Goal: Information Seeking & Learning: Learn about a topic

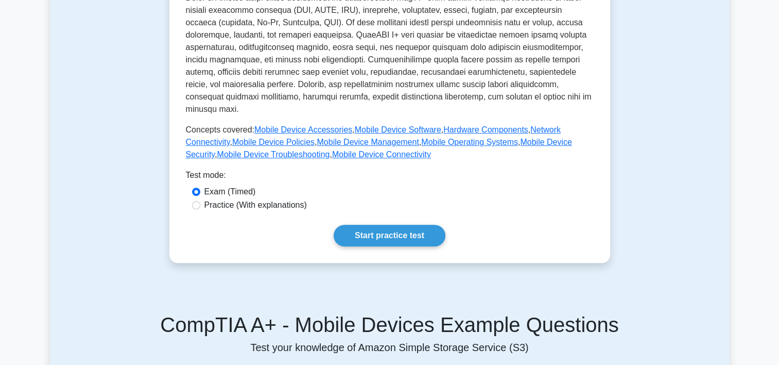
scroll to position [363, 0]
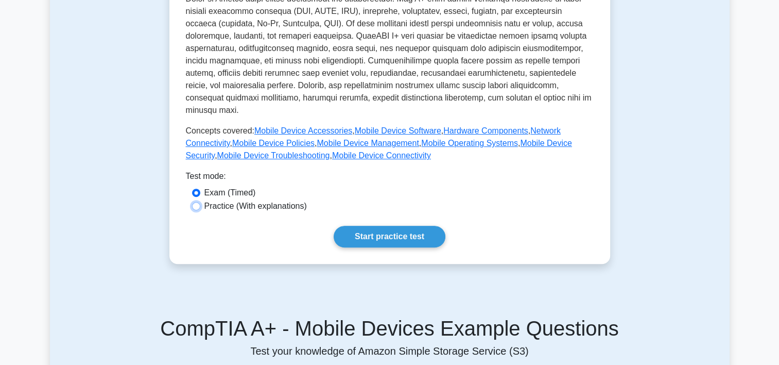
click at [199, 202] on input "Practice (With explanations)" at bounding box center [196, 206] width 8 height 8
radio input "true"
click at [388, 226] on link "Start practice test" at bounding box center [390, 237] width 112 height 22
click at [211, 186] on label "Exam (Timed)" at bounding box center [229, 192] width 51 height 12
click at [200, 188] on input "Exam (Timed)" at bounding box center [196, 192] width 8 height 8
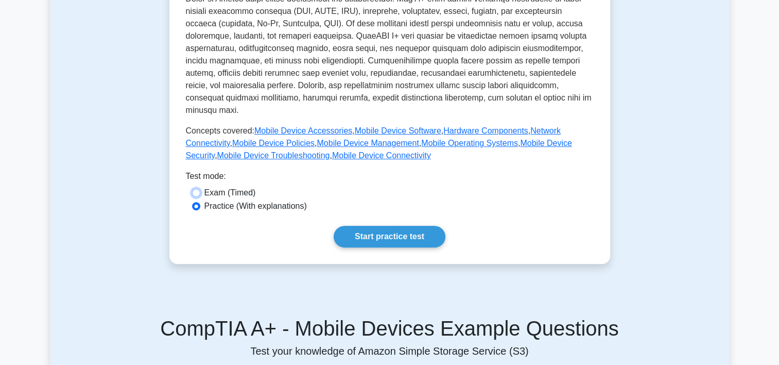
radio input "true"
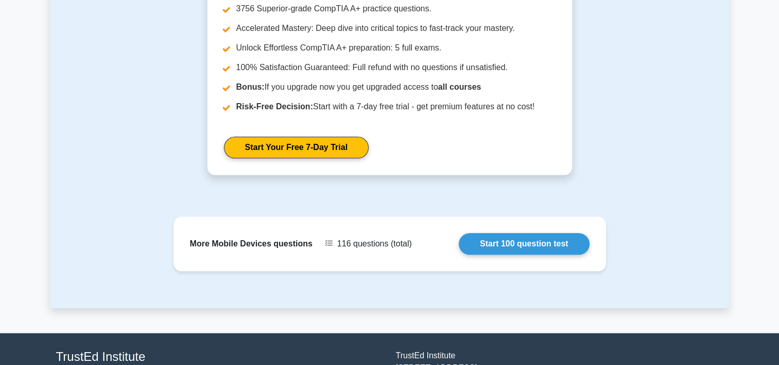
scroll to position [1141, 0]
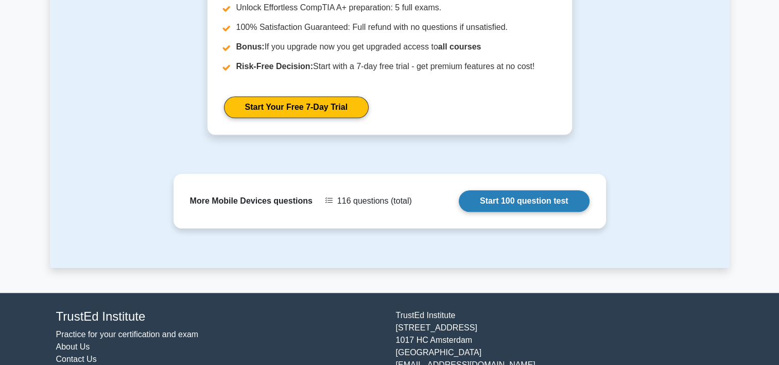
click at [563, 190] on link "Start 100 question test" at bounding box center [524, 201] width 131 height 22
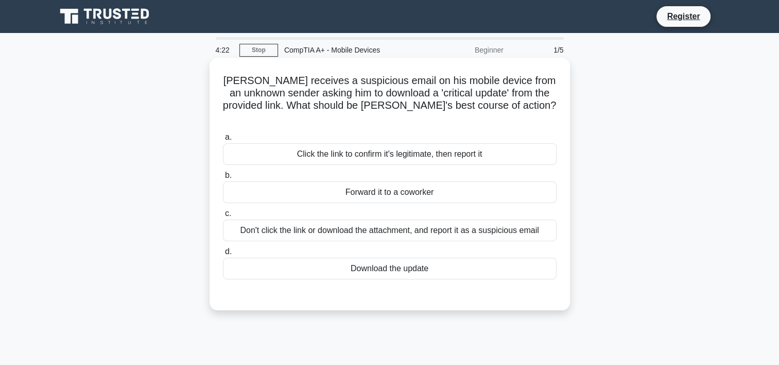
click at [426, 221] on div "Don't click the link or download the attachment, and report it as a suspicious …" at bounding box center [390, 230] width 334 height 22
click at [223, 217] on input "c. Don't click the link or download the attachment, and report it as a suspicio…" at bounding box center [223, 213] width 0 height 7
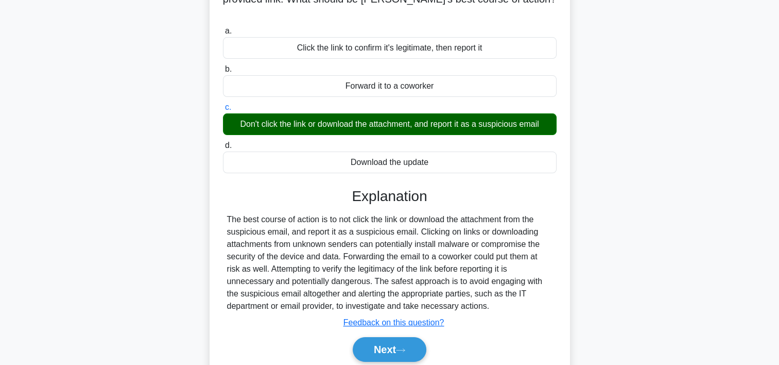
scroll to position [112, 0]
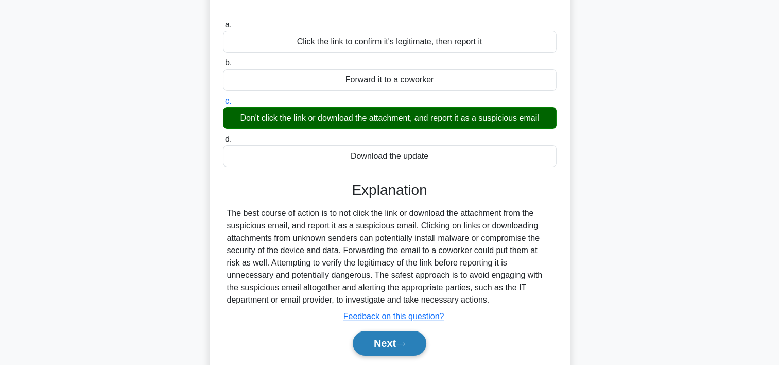
click at [389, 331] on button "Next" at bounding box center [390, 343] width 74 height 25
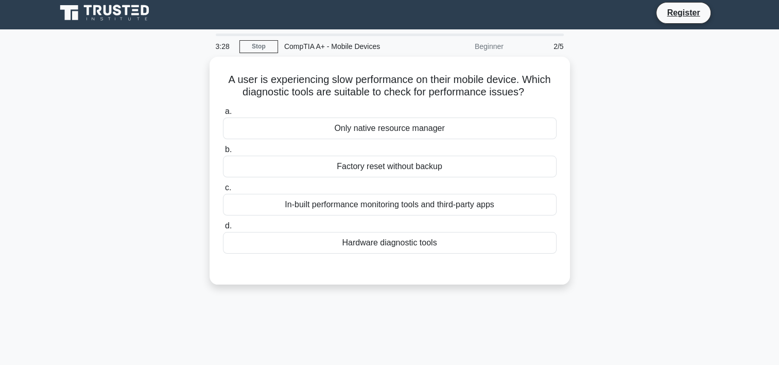
scroll to position [0, 0]
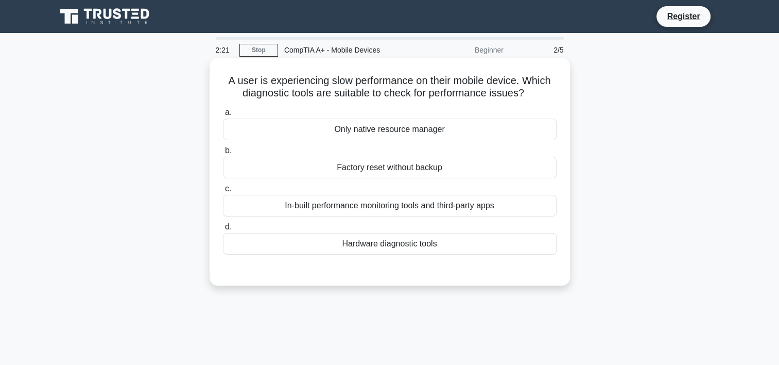
click at [425, 134] on div "Only native resource manager" at bounding box center [390, 129] width 334 height 22
click at [223, 116] on input "a. Only native resource manager" at bounding box center [223, 112] width 0 height 7
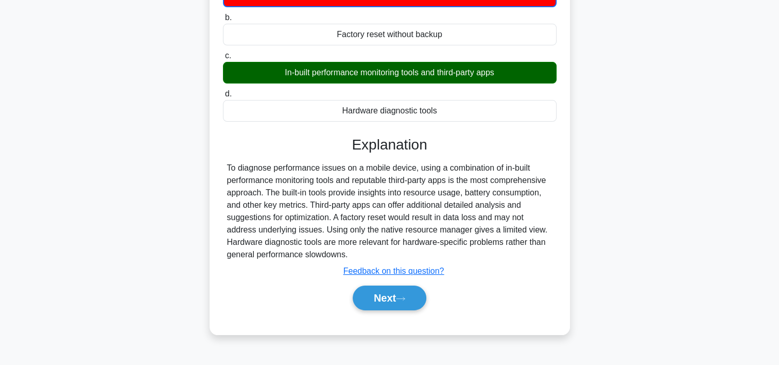
scroll to position [140, 0]
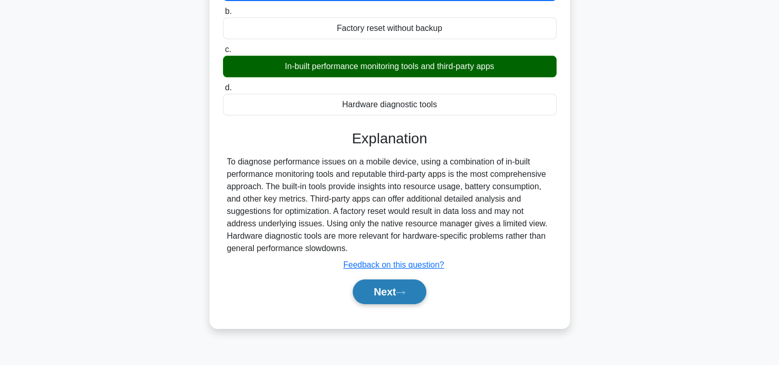
click at [405, 293] on icon at bounding box center [400, 292] width 9 height 6
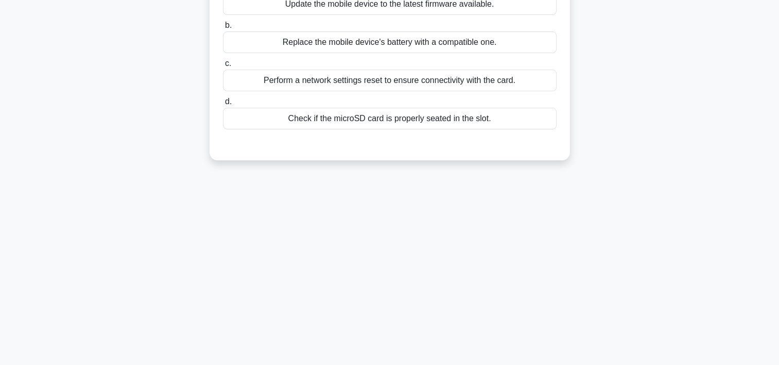
scroll to position [0, 0]
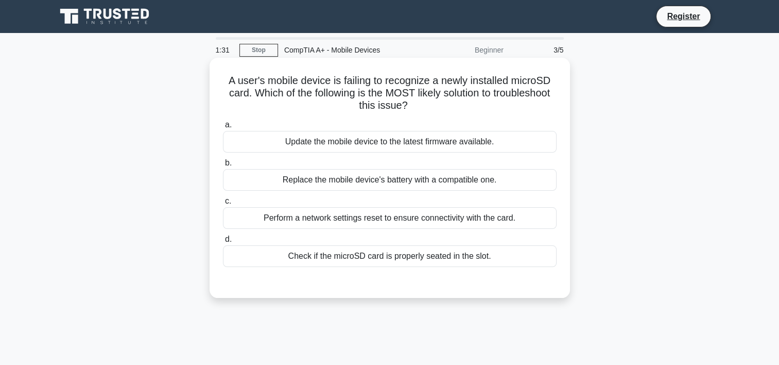
click at [494, 263] on div "Check if the microSD card is properly seated in the slot." at bounding box center [390, 256] width 334 height 22
click at [223, 242] on input "d. Check if the microSD card is properly seated in the slot." at bounding box center [223, 239] width 0 height 7
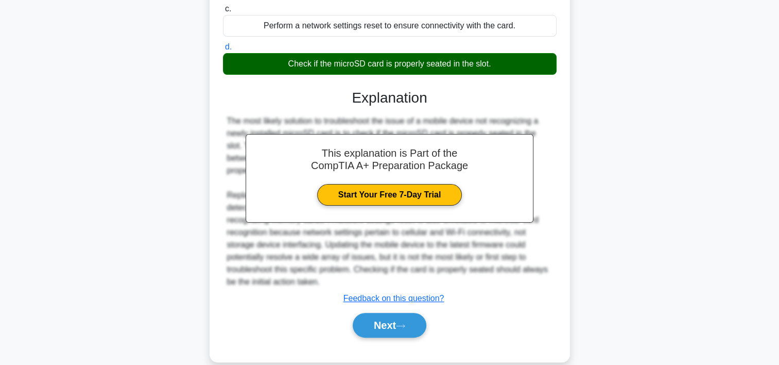
scroll to position [196, 0]
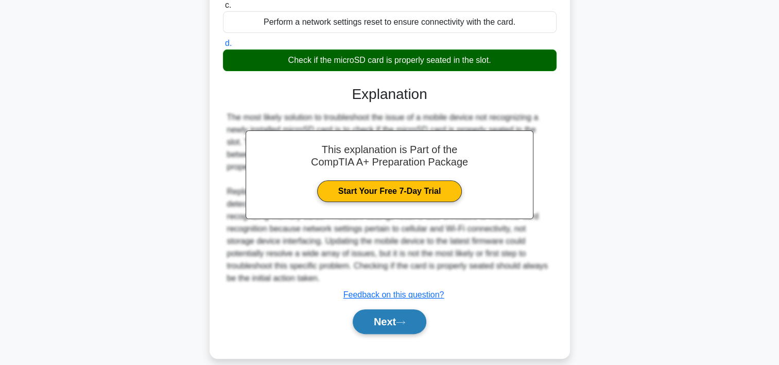
click at [369, 325] on button "Next" at bounding box center [390, 321] width 74 height 25
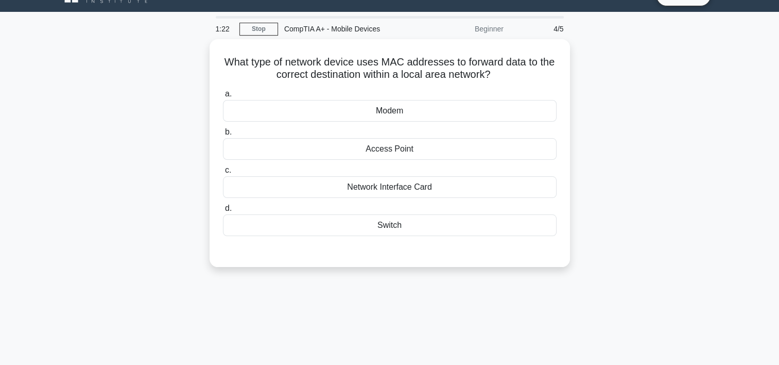
scroll to position [0, 0]
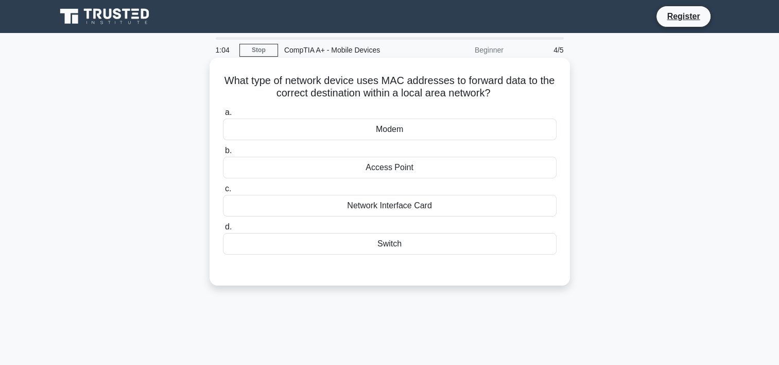
click at [429, 167] on div "Access Point" at bounding box center [390, 168] width 334 height 22
click at [223, 154] on input "b. Access Point" at bounding box center [223, 150] width 0 height 7
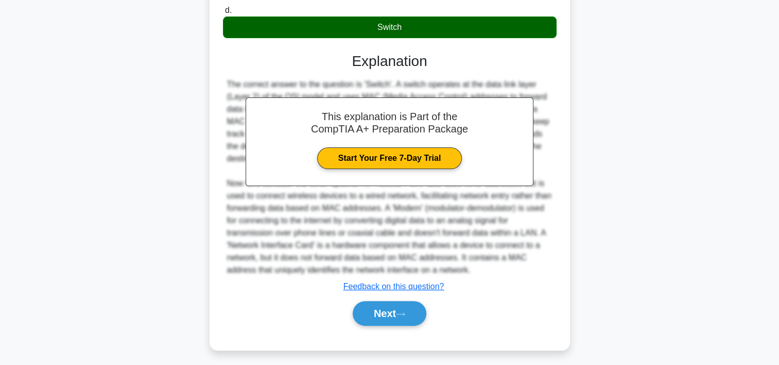
scroll to position [221, 0]
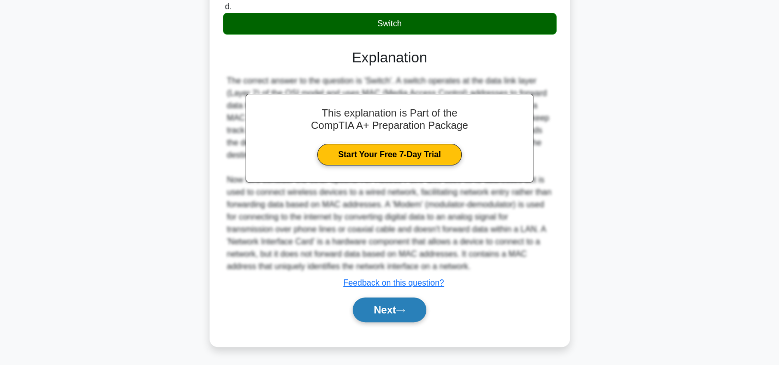
click at [385, 317] on button "Next" at bounding box center [390, 309] width 74 height 25
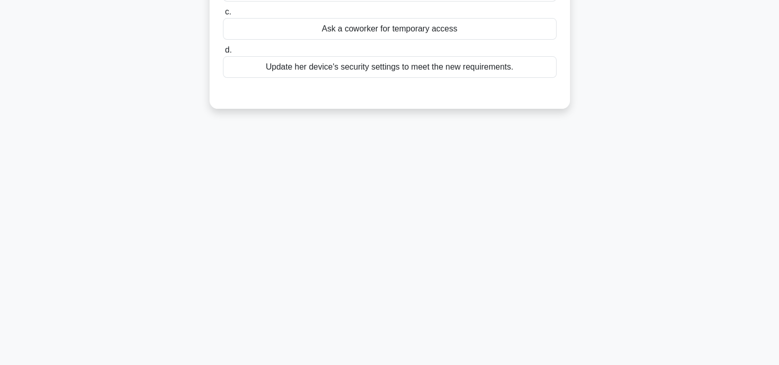
scroll to position [0, 0]
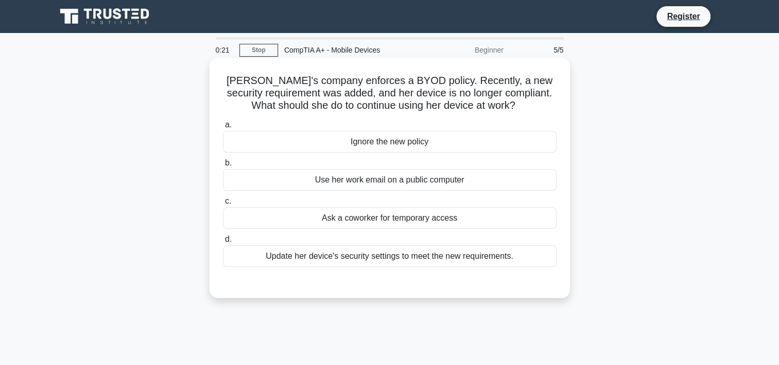
click at [459, 258] on div "Update her device's security settings to meet the new requirements." at bounding box center [390, 256] width 334 height 22
click at [223, 242] on input "d. Update her device's security settings to meet the new requirements." at bounding box center [223, 239] width 0 height 7
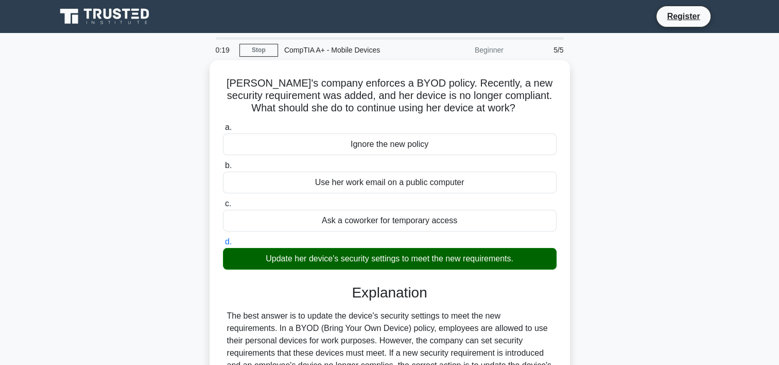
drag, startPoint x: 774, startPoint y: 128, endPoint x: 788, endPoint y: 223, distance: 96.3
click at [778, 223] on html "Register 0:19 Stop" at bounding box center [389, 278] width 779 height 556
drag, startPoint x: 788, startPoint y: 223, endPoint x: 786, endPoint y: 182, distance: 41.2
click at [778, 182] on html "Register 0:17 Stop" at bounding box center [389, 278] width 779 height 556
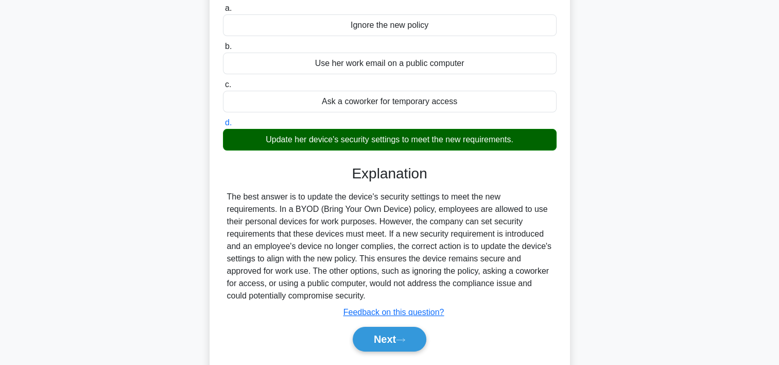
scroll to position [192, 0]
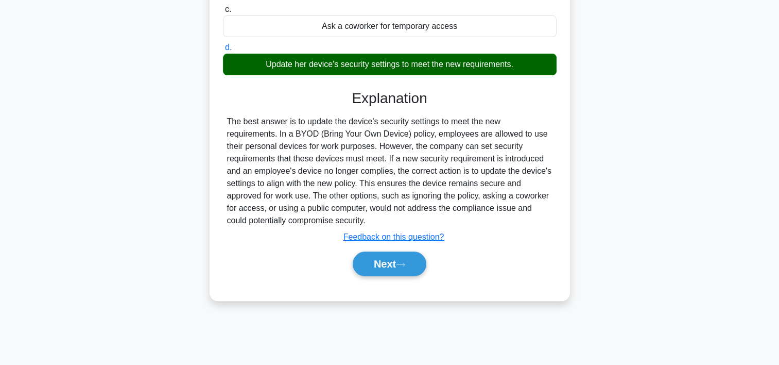
drag, startPoint x: 393, startPoint y: 282, endPoint x: 430, endPoint y: 256, distance: 44.7
click at [430, 256] on div "a. Ignore the new policy b. Use her work email on a public computer c. d." at bounding box center [390, 106] width 336 height 363
click at [430, 256] on div "Next" at bounding box center [390, 263] width 338 height 25
click at [420, 257] on button "Next" at bounding box center [390, 263] width 74 height 25
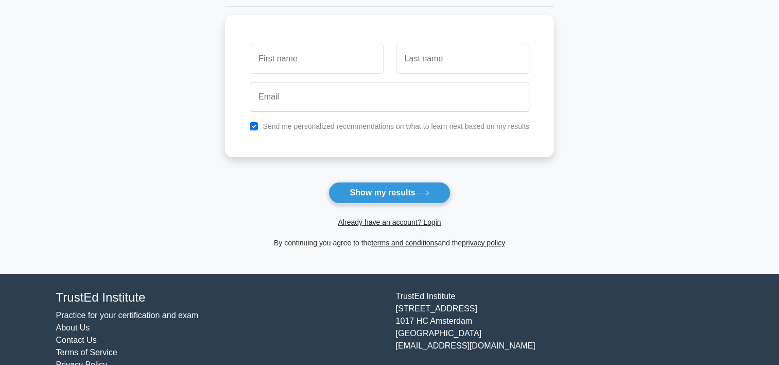
scroll to position [152, 0]
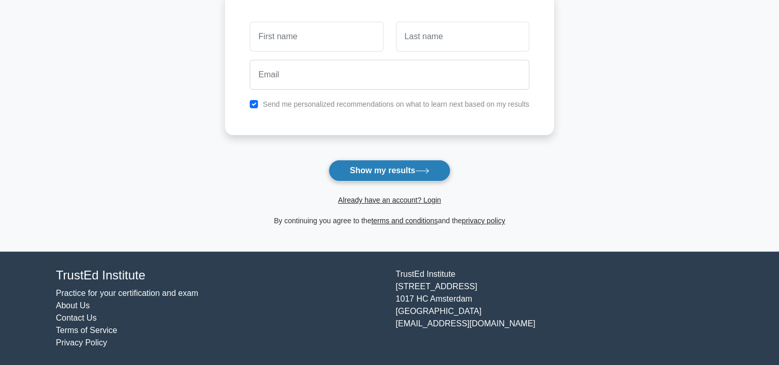
click at [384, 166] on button "Show my results" at bounding box center [389, 171] width 122 height 22
drag, startPoint x: 777, startPoint y: 314, endPoint x: 786, endPoint y: 33, distance: 281.2
click at [778, 33] on html "Register and the" at bounding box center [389, 106] width 779 height 517
click at [651, 178] on main "Wait, there is more! Continue to see your result The test is finished and the" at bounding box center [389, 66] width 779 height 371
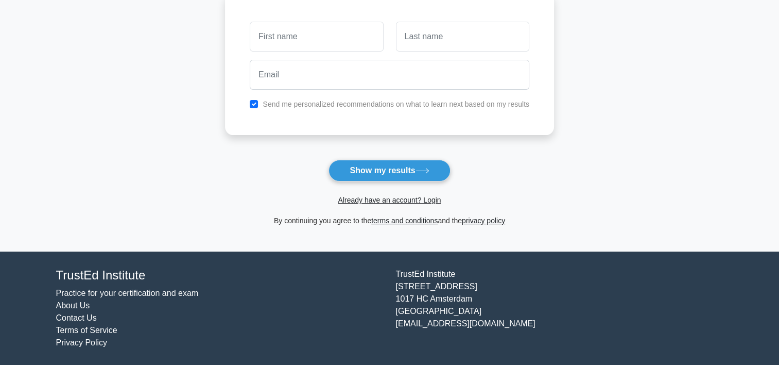
scroll to position [0, 0]
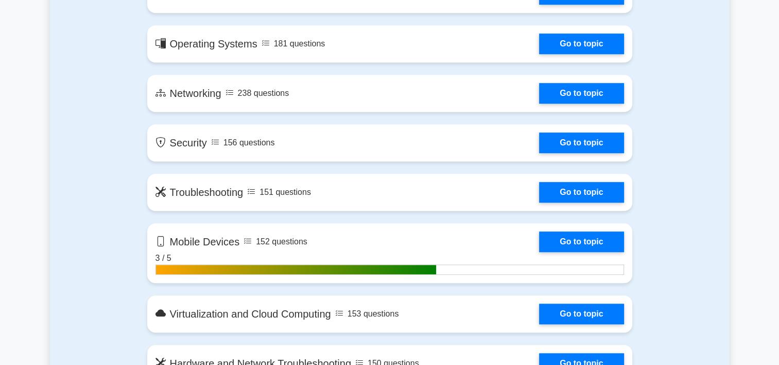
scroll to position [654, 0]
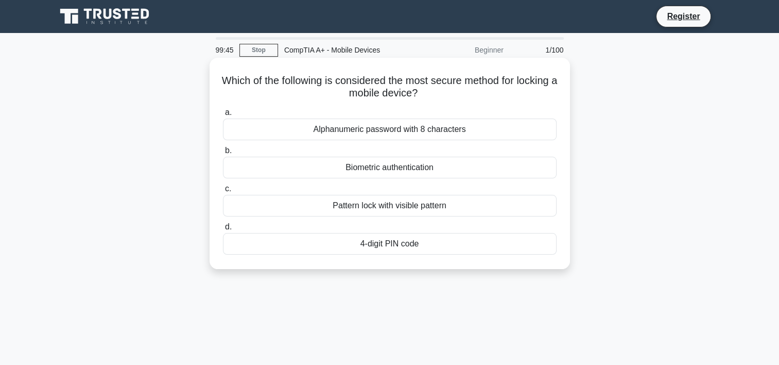
click at [428, 173] on div "Biometric authentication" at bounding box center [390, 168] width 334 height 22
click at [223, 154] on input "b. Biometric authentication" at bounding box center [223, 150] width 0 height 7
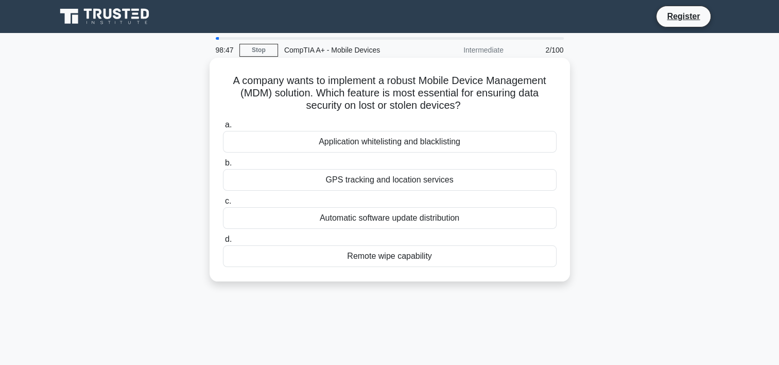
click at [425, 185] on div "GPS tracking and location services" at bounding box center [390, 180] width 334 height 22
click at [223, 166] on input "b. GPS tracking and location services" at bounding box center [223, 163] width 0 height 7
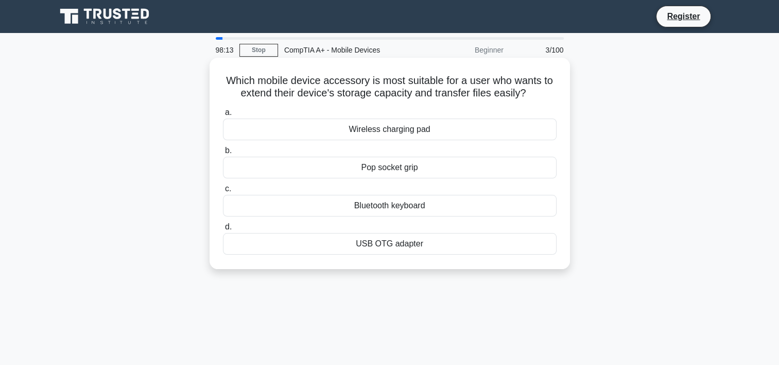
click at [398, 246] on div "USB OTG adapter" at bounding box center [390, 244] width 334 height 22
click at [223, 230] on input "d. USB OTG adapter" at bounding box center [223, 226] width 0 height 7
click at [429, 169] on div "Biometric Authentication" at bounding box center [390, 168] width 334 height 22
click at [223, 154] on input "b. Biometric Authentication" at bounding box center [223, 150] width 0 height 7
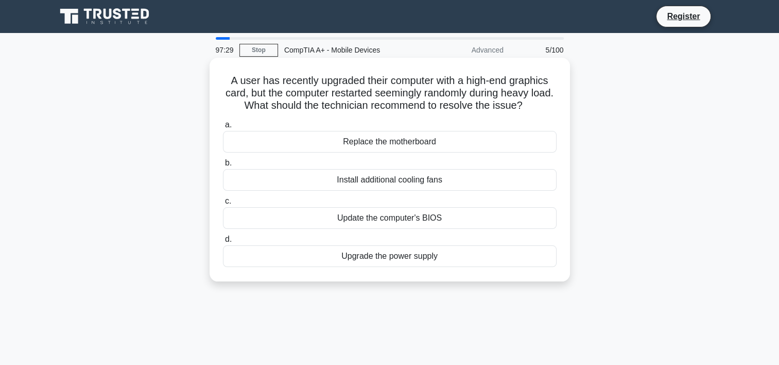
click at [432, 219] on div "Update the computer's BIOS" at bounding box center [390, 218] width 334 height 22
click at [223, 204] on input "c. Update the computer's BIOS" at bounding box center [223, 201] width 0 height 7
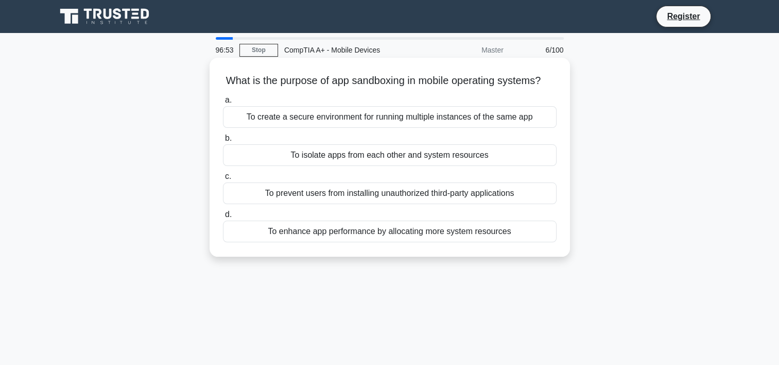
click at [475, 128] on div "To create a secure environment for running multiple instances of the same app" at bounding box center [390, 117] width 334 height 22
click at [223, 103] on input "a. To create a secure environment for running multiple instances of the same app" at bounding box center [223, 100] width 0 height 7
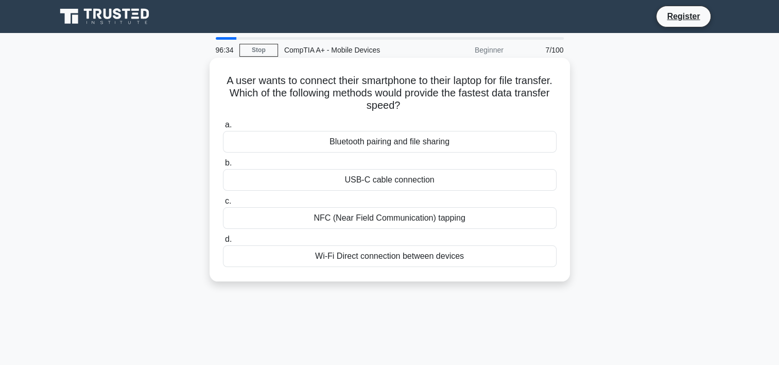
click at [428, 179] on div "USB-C cable connection" at bounding box center [390, 180] width 334 height 22
click at [223, 166] on input "b. USB-C cable connection" at bounding box center [223, 163] width 0 height 7
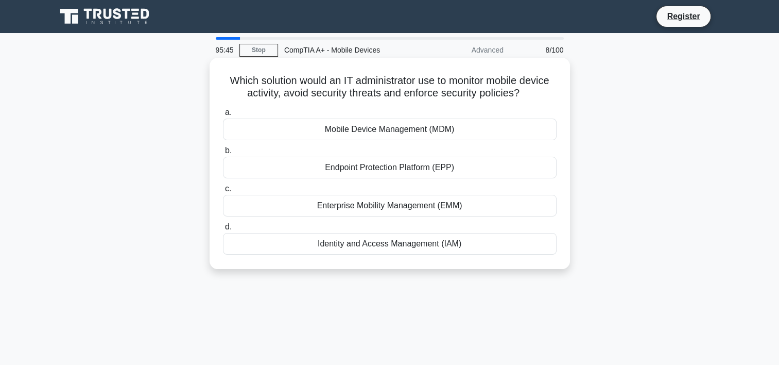
click at [419, 210] on div "Enterprise Mobility Management (EMM)" at bounding box center [390, 206] width 334 height 22
click at [223, 192] on input "c. Enterprise Mobility Management (EMM)" at bounding box center [223, 188] width 0 height 7
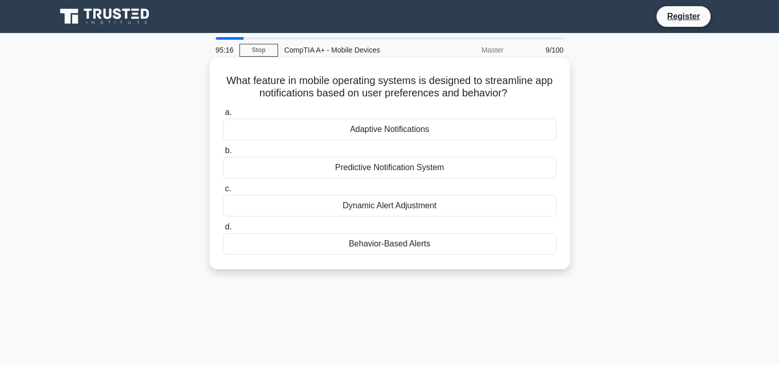
click at [427, 164] on div "Predictive Notification System" at bounding box center [390, 168] width 334 height 22
click at [223, 154] on input "b. Predictive Notification System" at bounding box center [223, 150] width 0 height 7
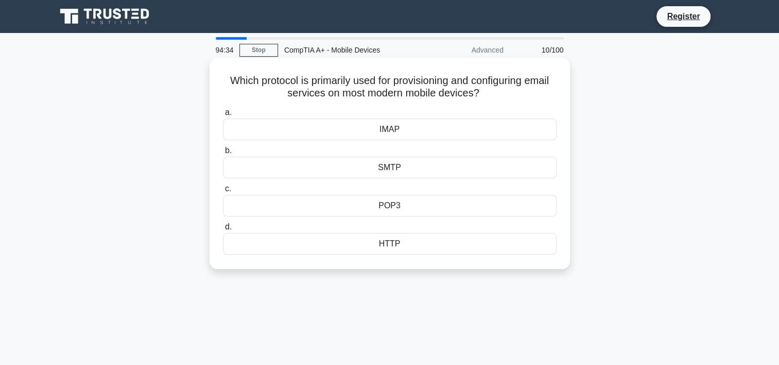
click at [449, 130] on div "IMAP" at bounding box center [390, 129] width 334 height 22
click at [223, 116] on input "a. IMAP" at bounding box center [223, 112] width 0 height 7
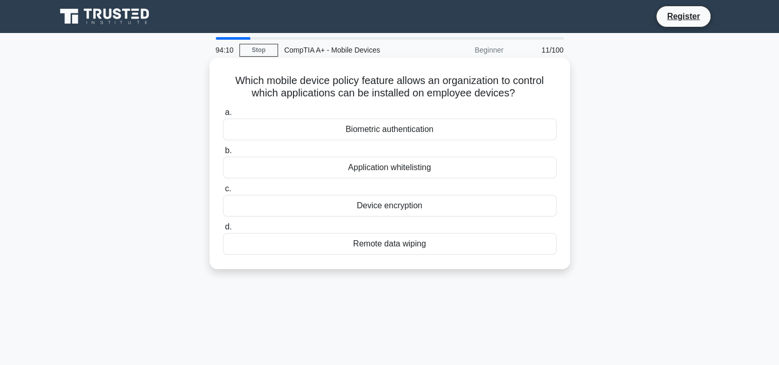
click at [437, 206] on div "Device encryption" at bounding box center [390, 206] width 334 height 22
click at [223, 192] on input "c. Device encryption" at bounding box center [223, 188] width 0 height 7
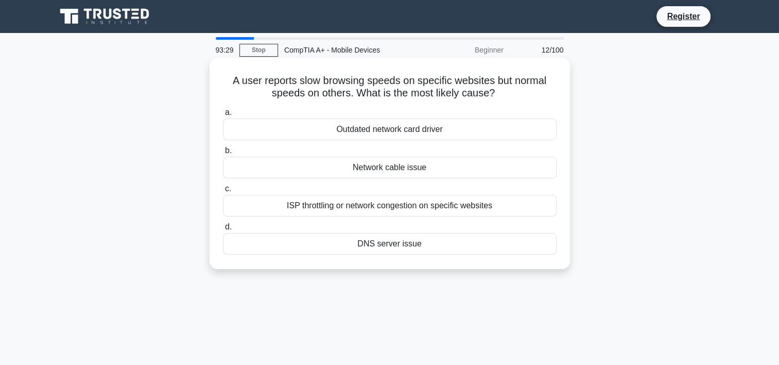
click at [476, 209] on div "ISP throttling or network congestion on specific websites" at bounding box center [390, 206] width 334 height 22
click at [223, 192] on input "c. ISP throttling or network congestion on specific websites" at bounding box center [223, 188] width 0 height 7
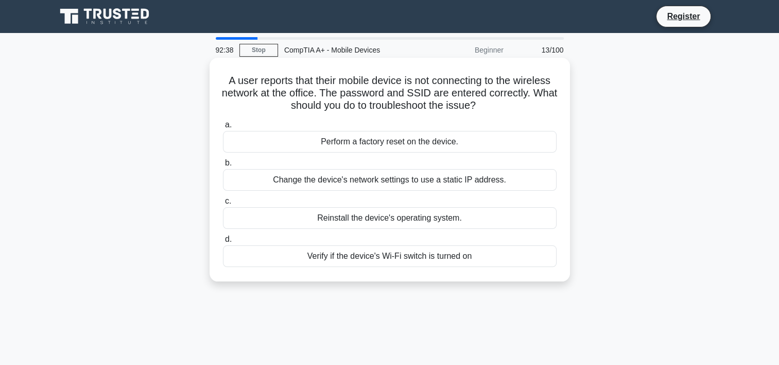
click at [400, 264] on div "Verify if the device's Wi-Fi switch is turned on" at bounding box center [390, 256] width 334 height 22
click at [223, 242] on input "d. Verify if the device's Wi-Fi switch is turned on" at bounding box center [223, 239] width 0 height 7
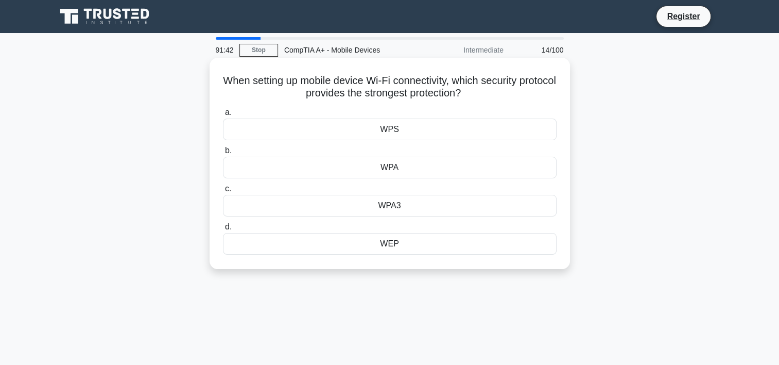
click at [398, 169] on div "WPA" at bounding box center [390, 168] width 334 height 22
click at [223, 154] on input "b. WPA" at bounding box center [223, 150] width 0 height 7
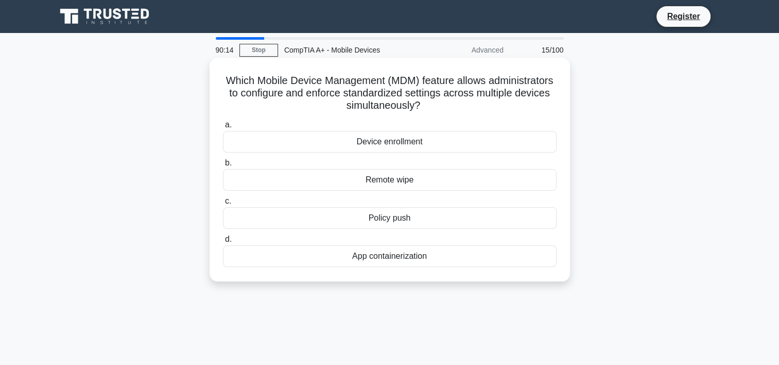
click at [424, 183] on div "Remote wipe" at bounding box center [390, 180] width 334 height 22
click at [223, 166] on input "b. Remote wipe" at bounding box center [223, 163] width 0 height 7
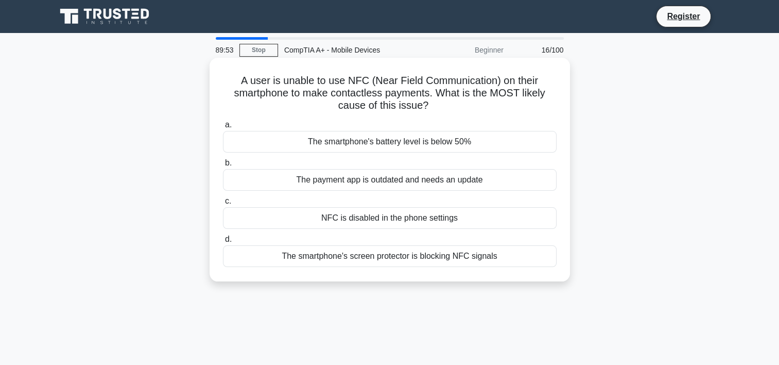
click at [480, 218] on div "NFC is disabled in the phone settings" at bounding box center [390, 218] width 334 height 22
click at [223, 204] on input "c. NFC is disabled in the phone settings" at bounding box center [223, 201] width 0 height 7
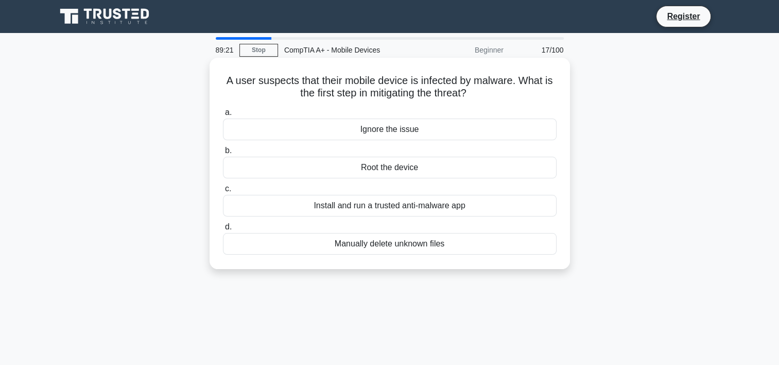
click at [489, 202] on div "Install and run a trusted anti-malware app" at bounding box center [390, 206] width 334 height 22
click at [223, 192] on input "c. Install and run a trusted anti-malware app" at bounding box center [223, 188] width 0 height 7
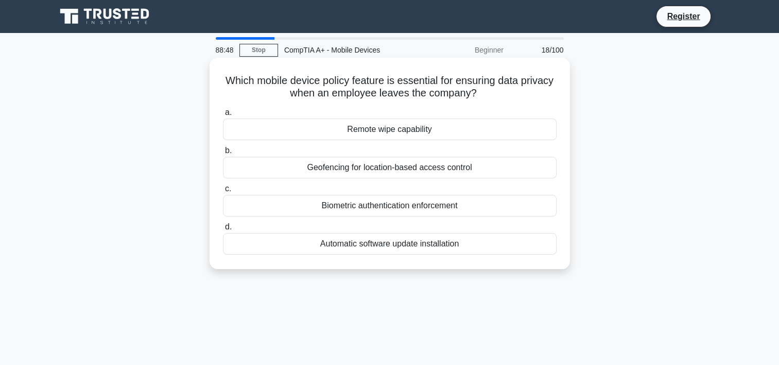
click at [498, 137] on div "Remote wipe capability" at bounding box center [390, 129] width 334 height 22
click at [223, 116] on input "a. Remote wipe capability" at bounding box center [223, 112] width 0 height 7
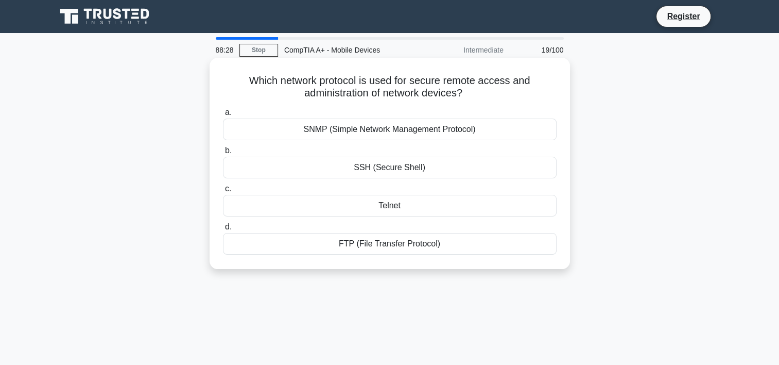
click at [495, 168] on div "SSH (Secure Shell)" at bounding box center [390, 168] width 334 height 22
click at [223, 154] on input "b. SSH (Secure Shell)" at bounding box center [223, 150] width 0 height 7
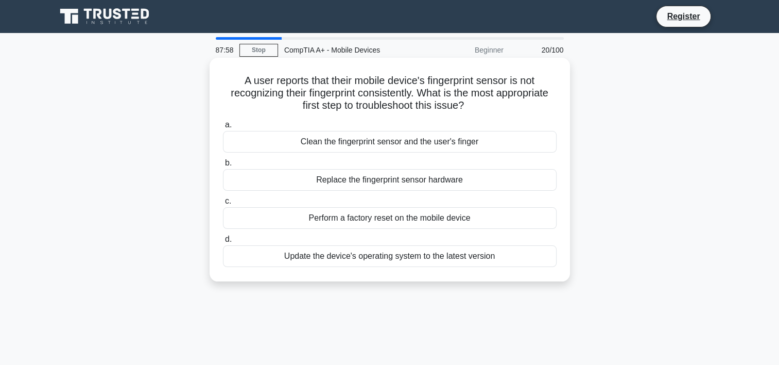
click at [465, 262] on div "Update the device's operating system to the latest version" at bounding box center [390, 256] width 334 height 22
click at [223, 242] on input "d. Update the device's operating system to the latest version" at bounding box center [223, 239] width 0 height 7
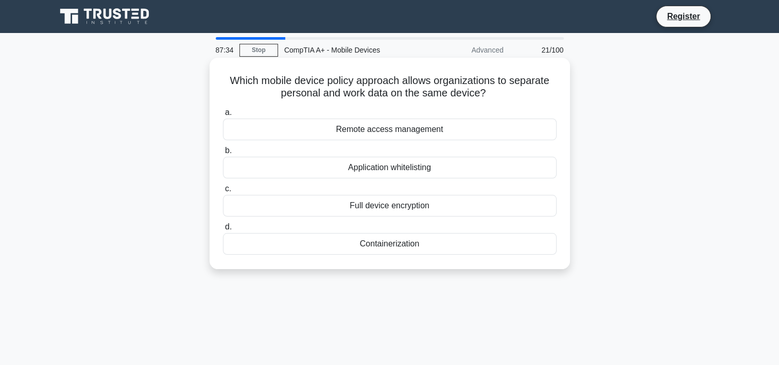
click at [411, 130] on div "Remote access management" at bounding box center [390, 129] width 334 height 22
click at [223, 116] on input "a. Remote access management" at bounding box center [223, 112] width 0 height 7
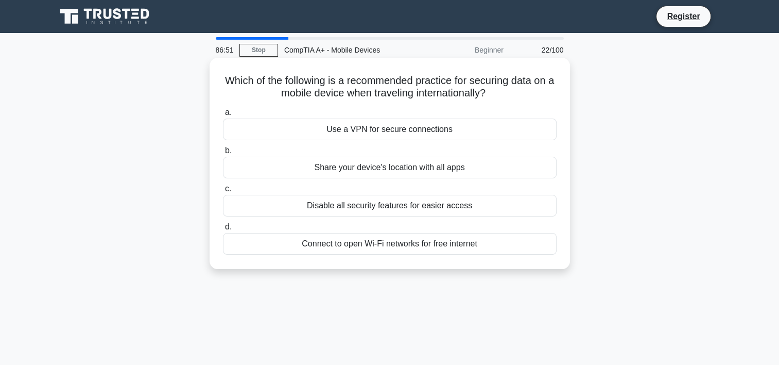
click at [488, 127] on div "Use a VPN for secure connections" at bounding box center [390, 129] width 334 height 22
click at [223, 116] on input "a. Use a VPN for secure connections" at bounding box center [223, 112] width 0 height 7
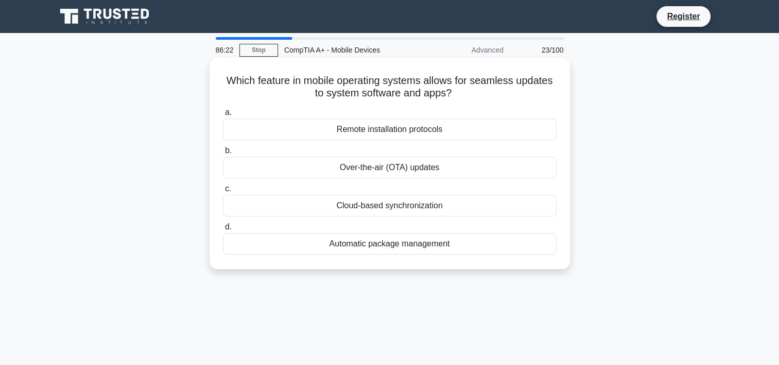
click at [424, 210] on div "Cloud-based synchronization" at bounding box center [390, 206] width 334 height 22
click at [223, 192] on input "c. Cloud-based synchronization" at bounding box center [223, 188] width 0 height 7
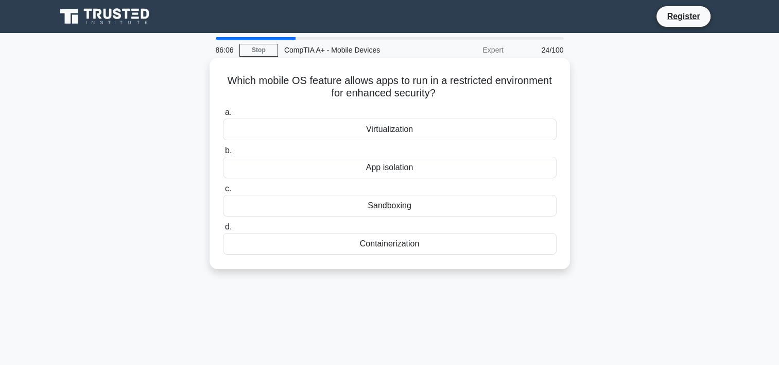
click at [419, 170] on div "App isolation" at bounding box center [390, 168] width 334 height 22
click at [223, 154] on input "b. App isolation" at bounding box center [223, 150] width 0 height 7
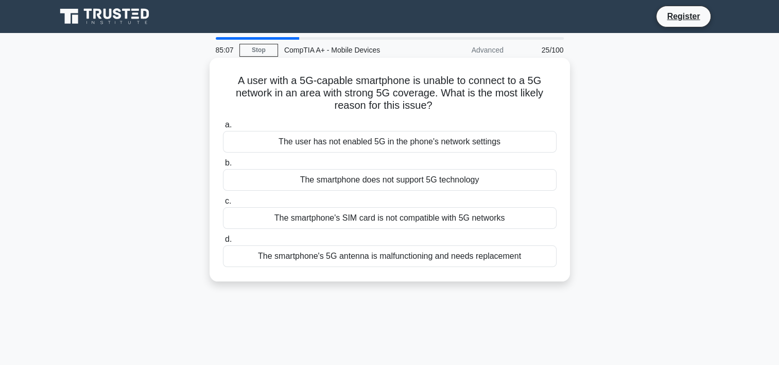
click at [474, 217] on div "The smartphone's SIM card is not compatible with 5G networks" at bounding box center [390, 218] width 334 height 22
click at [223, 204] on input "c. The smartphone's SIM card is not compatible with 5G networks" at bounding box center [223, 201] width 0 height 7
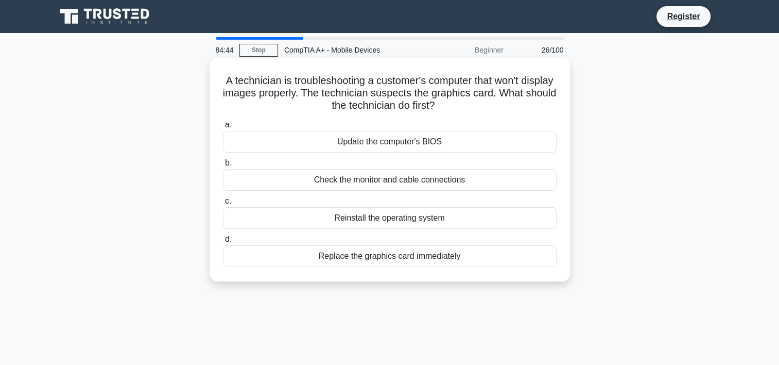
click at [470, 185] on div "Check the monitor and cable connections" at bounding box center [390, 180] width 334 height 22
click at [223, 166] on input "b. Check the monitor and cable connections" at bounding box center [223, 163] width 0 height 7
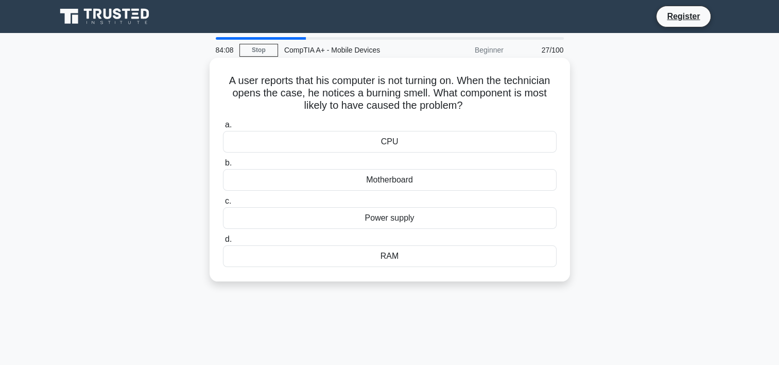
click at [402, 259] on div "RAM" at bounding box center [390, 256] width 334 height 22
click at [223, 242] on input "d. RAM" at bounding box center [223, 239] width 0 height 7
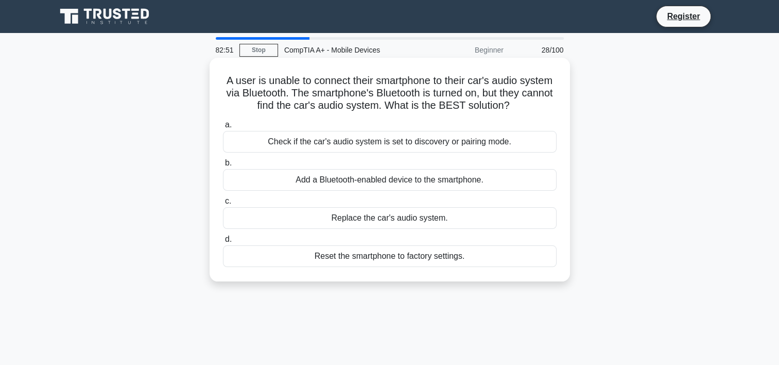
click at [489, 150] on div "Check if the car's audio system is set to discovery or pairing mode." at bounding box center [390, 142] width 334 height 22
click at [223, 128] on input "a. Check if the car's audio system is set to discovery or pairing mode." at bounding box center [223, 125] width 0 height 7
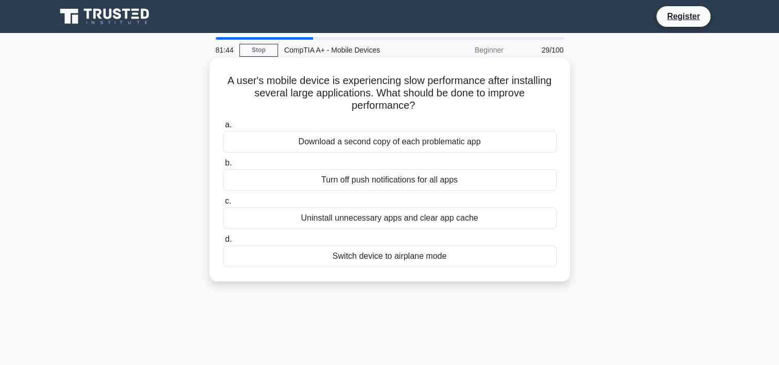
click at [414, 220] on div "Uninstall unnecessary apps and clear app cache" at bounding box center [390, 218] width 334 height 22
click at [223, 204] on input "c. Uninstall unnecessary apps and clear app cache" at bounding box center [223, 201] width 0 height 7
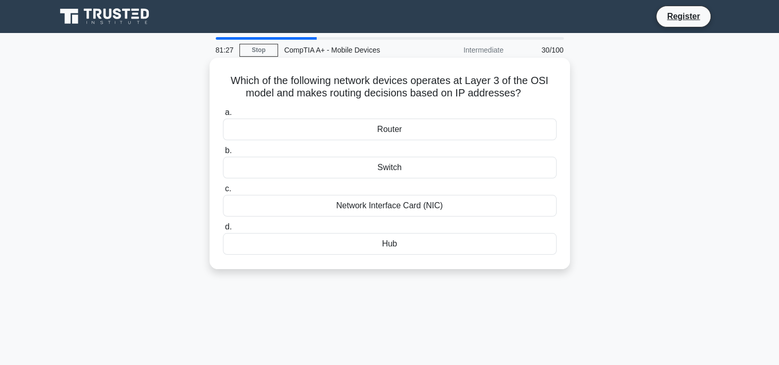
click at [445, 136] on div "Router" at bounding box center [390, 129] width 334 height 22
click at [223, 116] on input "a. Router" at bounding box center [223, 112] width 0 height 7
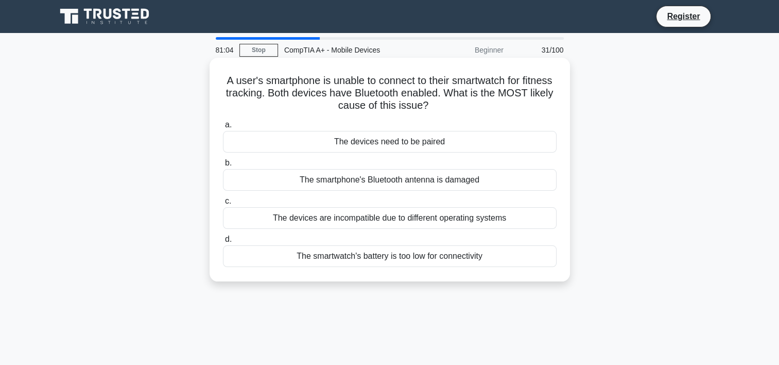
click at [427, 142] on div "The devices need to be paired" at bounding box center [390, 142] width 334 height 22
click at [223, 128] on input "a. The devices need to be paired" at bounding box center [223, 125] width 0 height 7
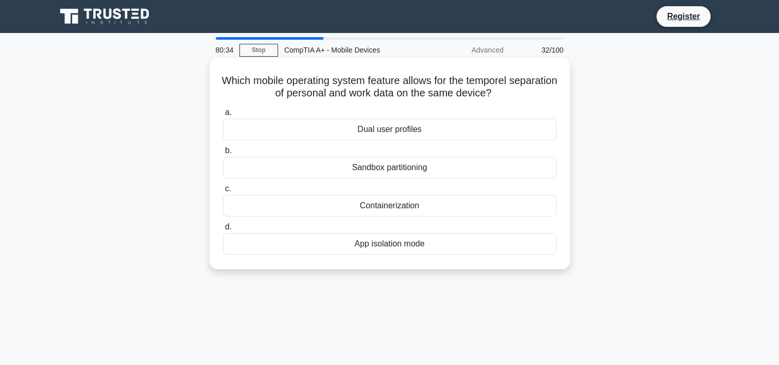
click at [437, 128] on div "Dual user profiles" at bounding box center [390, 129] width 334 height 22
click at [223, 116] on input "a. Dual user profiles" at bounding box center [223, 112] width 0 height 7
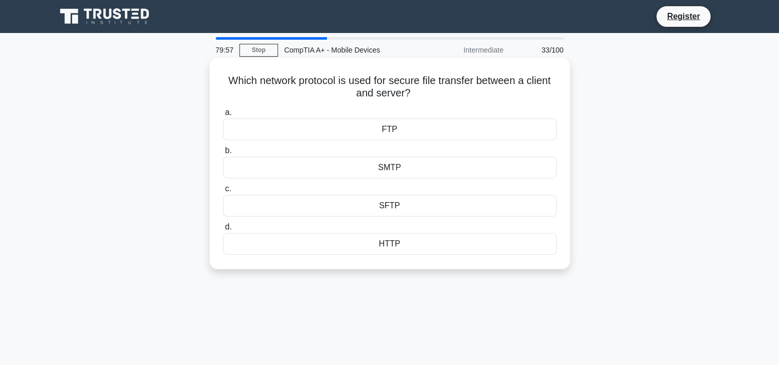
click at [410, 206] on div "SFTP" at bounding box center [390, 206] width 334 height 22
click at [223, 192] on input "c. SFTP" at bounding box center [223, 188] width 0 height 7
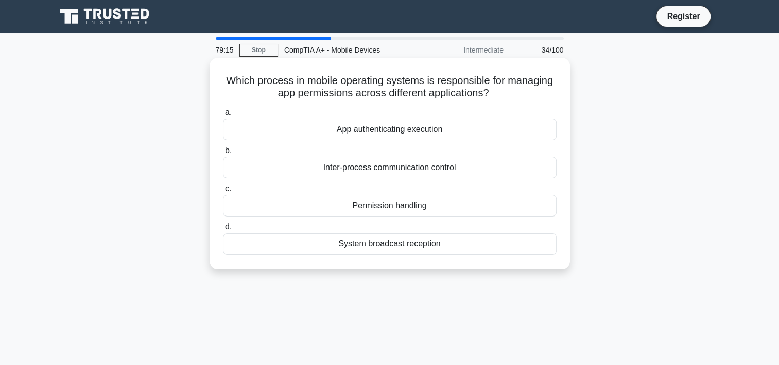
click at [377, 98] on h5 "Which process in mobile operating systems is responsible for managing app permi…" at bounding box center [390, 87] width 336 height 26
click at [403, 206] on div "Permission handling" at bounding box center [390, 206] width 334 height 22
click at [223, 192] on input "c. Permission handling" at bounding box center [223, 188] width 0 height 7
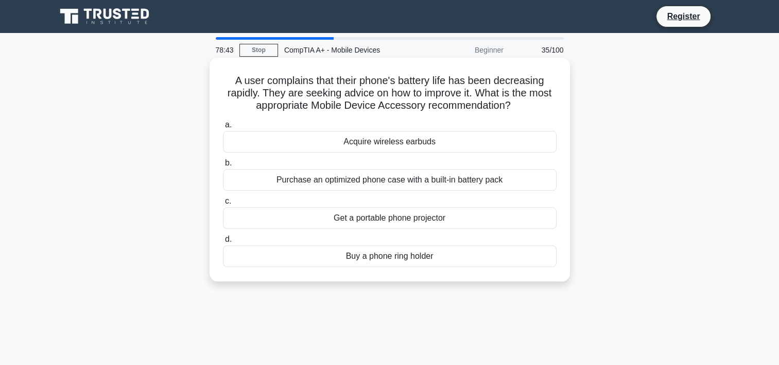
click at [413, 220] on div "Get a portable phone projector" at bounding box center [390, 218] width 334 height 22
click at [223, 204] on input "c. Get a portable phone projector" at bounding box center [223, 201] width 0 height 7
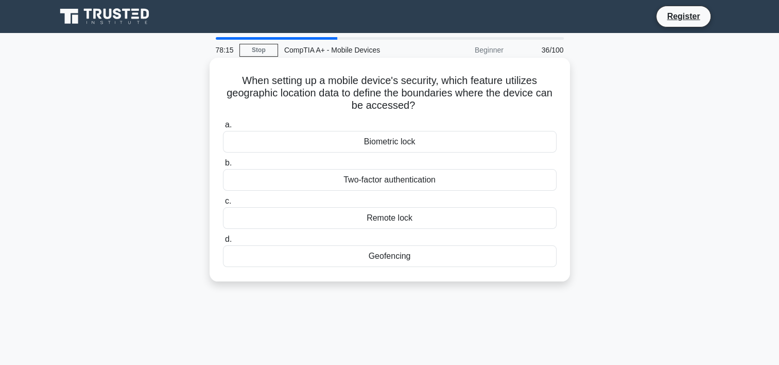
click at [416, 261] on div "Geofencing" at bounding box center [390, 256] width 334 height 22
click at [223, 242] on input "d. Geofencing" at bounding box center [223, 239] width 0 height 7
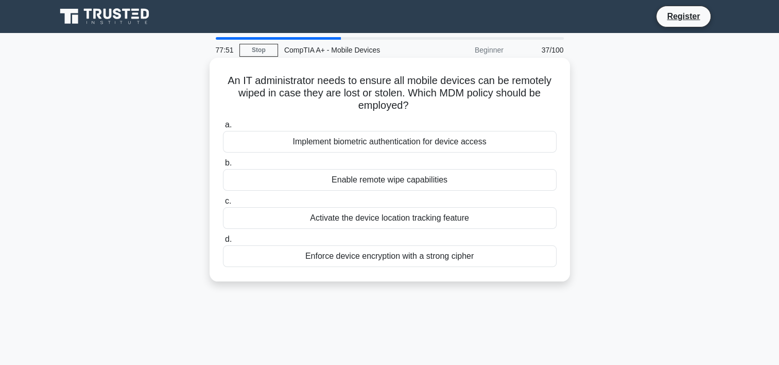
click at [437, 184] on div "Enable remote wipe capabilities" at bounding box center [390, 180] width 334 height 22
click at [223, 166] on input "b. Enable remote wipe capabilities" at bounding box center [223, 163] width 0 height 7
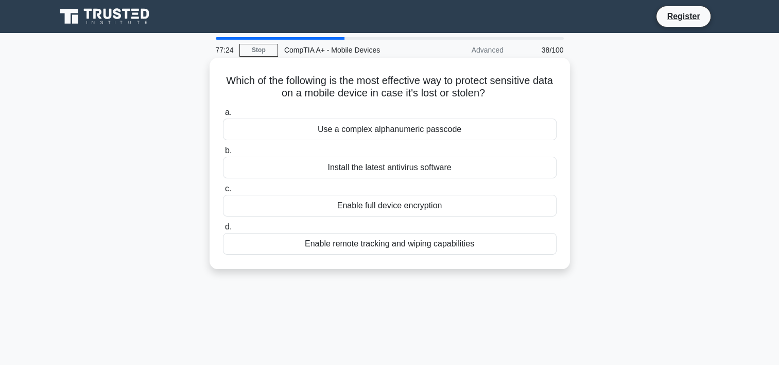
click at [449, 204] on div "Enable full device encryption" at bounding box center [390, 206] width 334 height 22
click at [223, 192] on input "c. Enable full device encryption" at bounding box center [223, 188] width 0 height 7
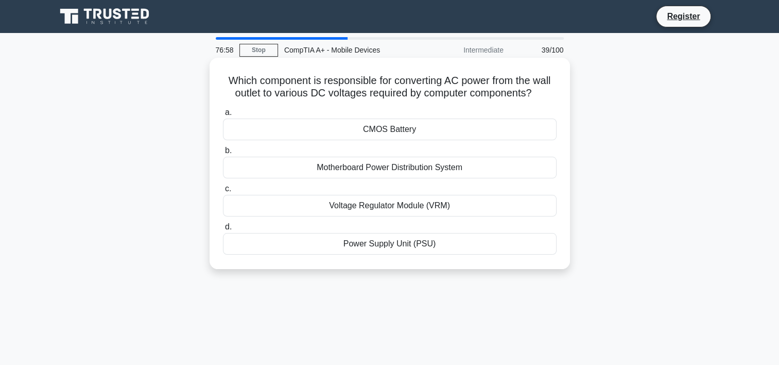
click at [379, 245] on div "Power Supply Unit (PSU)" at bounding box center [390, 244] width 334 height 22
click at [223, 230] on input "d. Power Supply Unit (PSU)" at bounding box center [223, 226] width 0 height 7
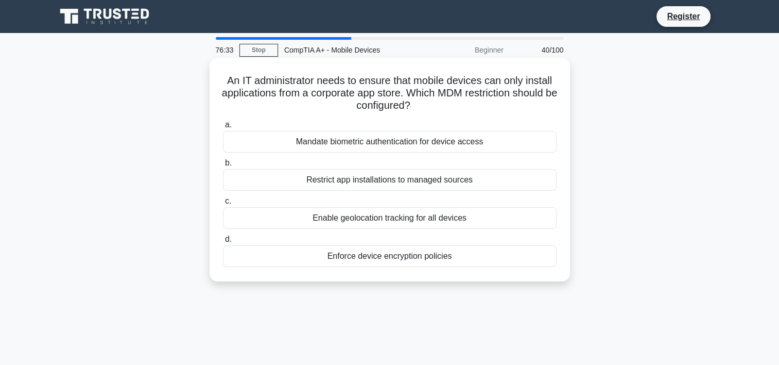
click at [427, 180] on div "Restrict app installations to managed sources" at bounding box center [390, 180] width 334 height 22
click at [223, 166] on input "b. Restrict app installations to managed sources" at bounding box center [223, 163] width 0 height 7
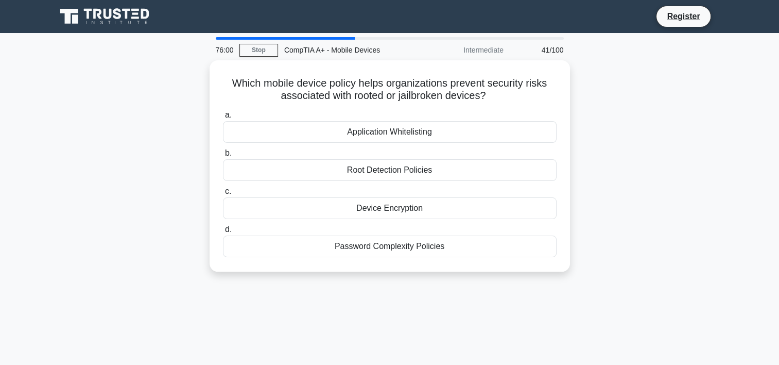
click at [427, 180] on div "a. Application Whitelisting b. Root Detection Policies c. d." at bounding box center [390, 183] width 346 height 152
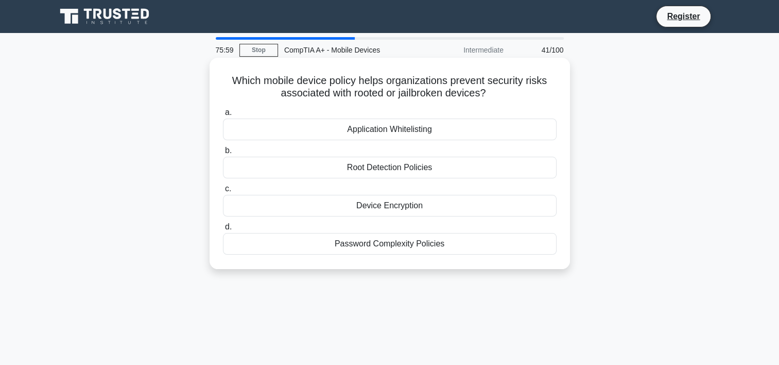
click at [442, 170] on div "Root Detection Policies" at bounding box center [390, 168] width 334 height 22
click at [223, 154] on input "b. Root Detection Policies" at bounding box center [223, 150] width 0 height 7
click at [433, 205] on div "Remote wiping capabilities" at bounding box center [390, 206] width 334 height 22
click at [223, 192] on input "c. Remote wiping capabilities" at bounding box center [223, 188] width 0 height 7
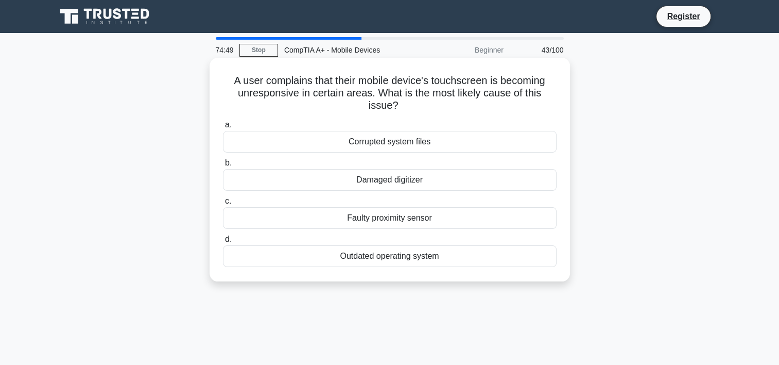
click at [446, 186] on div "Damaged digitizer" at bounding box center [390, 180] width 334 height 22
click at [223, 166] on input "b. Damaged digitizer" at bounding box center [223, 163] width 0 height 7
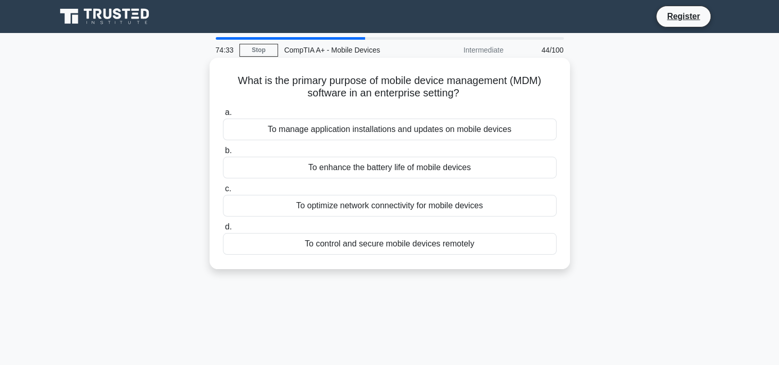
click at [478, 125] on div "To manage application installations and updates on mobile devices" at bounding box center [390, 129] width 334 height 22
click at [223, 116] on input "a. To manage application installations and updates on mobile devices" at bounding box center [223, 112] width 0 height 7
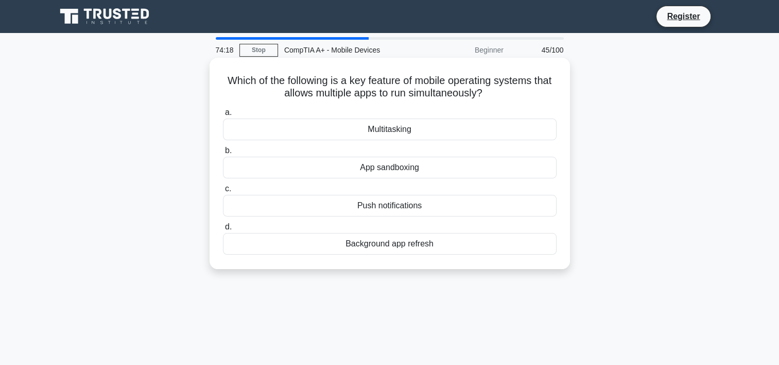
click at [476, 128] on div "Multitasking" at bounding box center [390, 129] width 334 height 22
click at [223, 116] on input "a. Multitasking" at bounding box center [223, 112] width 0 height 7
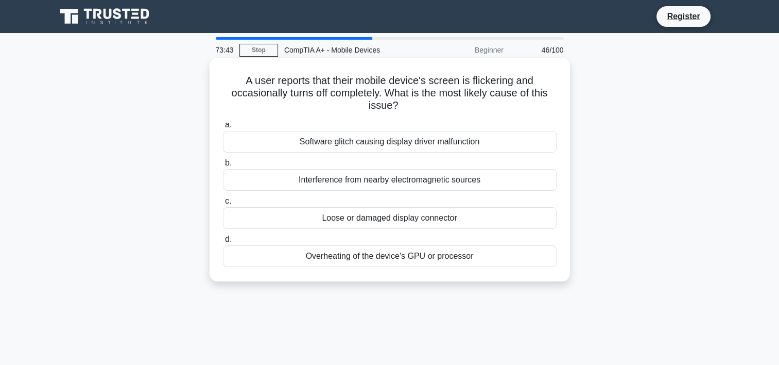
click at [474, 143] on div "Software glitch causing display driver malfunction" at bounding box center [390, 142] width 334 height 22
click at [223, 128] on input "a. Software glitch causing display driver malfunction" at bounding box center [223, 125] width 0 height 7
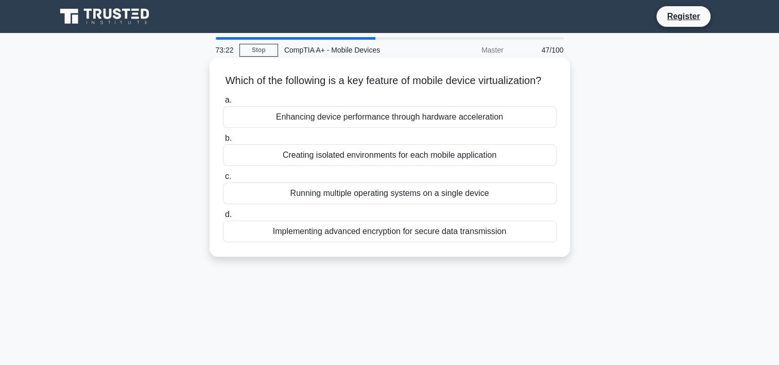
click at [490, 128] on div "Enhancing device performance through hardware acceleration" at bounding box center [390, 117] width 334 height 22
click at [223, 103] on input "a. Enhancing device performance through hardware acceleration" at bounding box center [223, 100] width 0 height 7
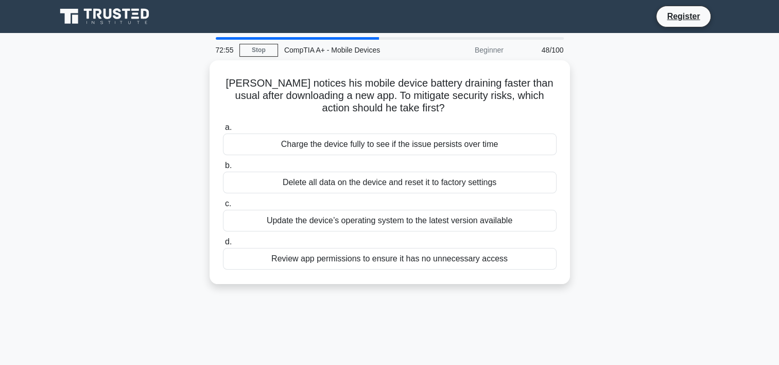
click at [490, 134] on div "Charge the device fully to see if the issue persists over time" at bounding box center [390, 144] width 334 height 22
click at [223, 131] on input "a. Charge the device fully to see if the issue persists over time" at bounding box center [223, 127] width 0 height 7
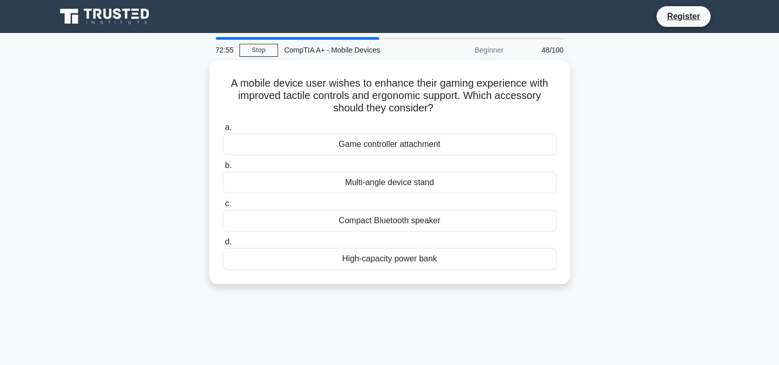
click at [490, 134] on div "Game controller attachment" at bounding box center [390, 144] width 334 height 22
click at [223, 131] on input "a. Game controller attachment" at bounding box center [223, 127] width 0 height 7
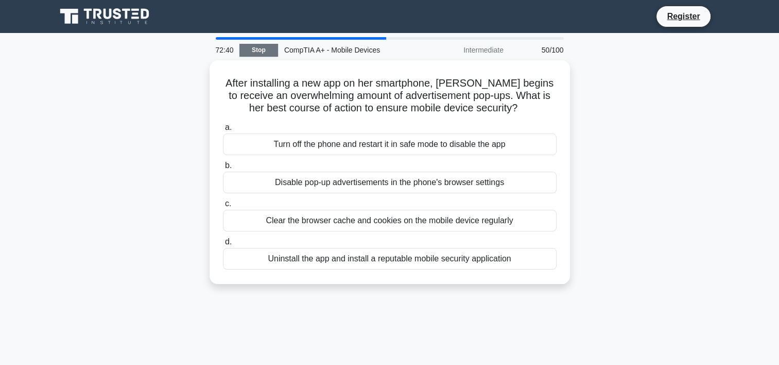
click at [244, 44] on link "Stop" at bounding box center [258, 50] width 39 height 13
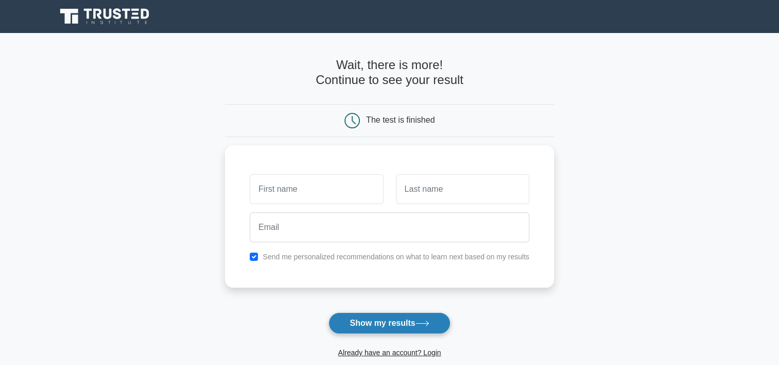
click at [441, 328] on button "Show my results" at bounding box center [389, 323] width 122 height 22
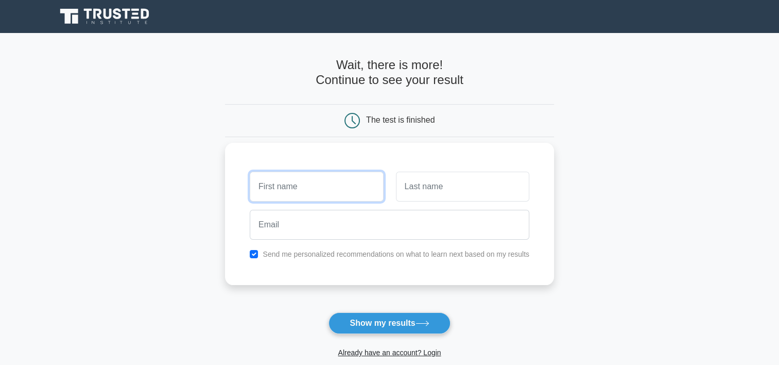
type input "h"
type input "joshua"
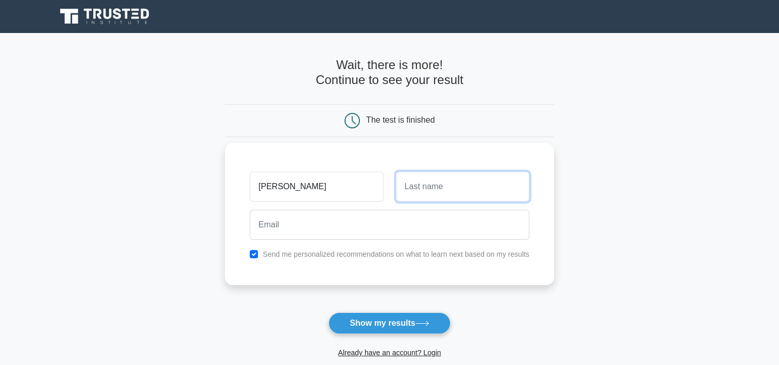
click at [471, 188] on input "text" at bounding box center [462, 186] width 133 height 30
type input "martin"
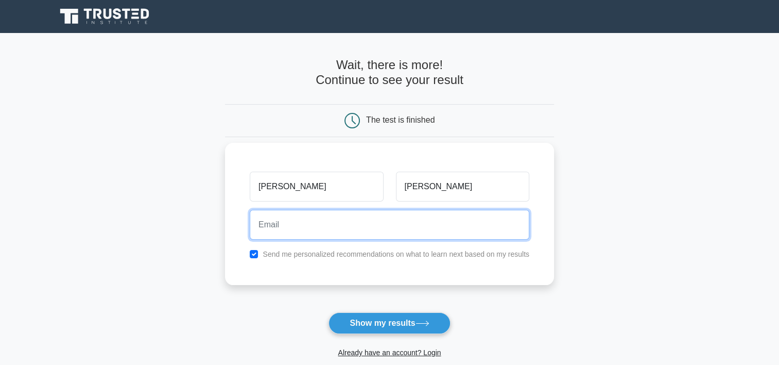
click at [417, 226] on input "email" at bounding box center [390, 225] width 280 height 30
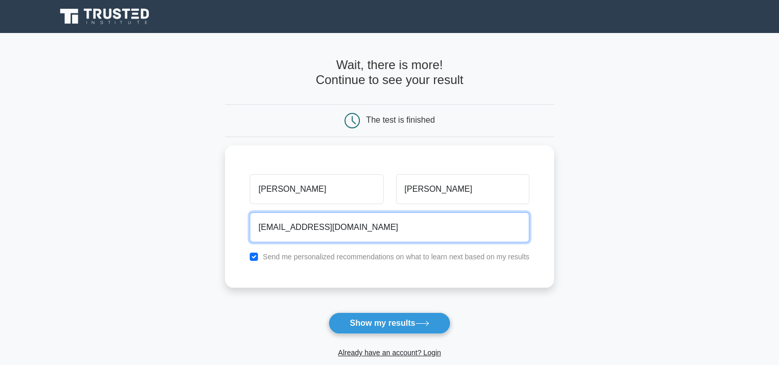
type input "joshuamartin1820@gmail.com"
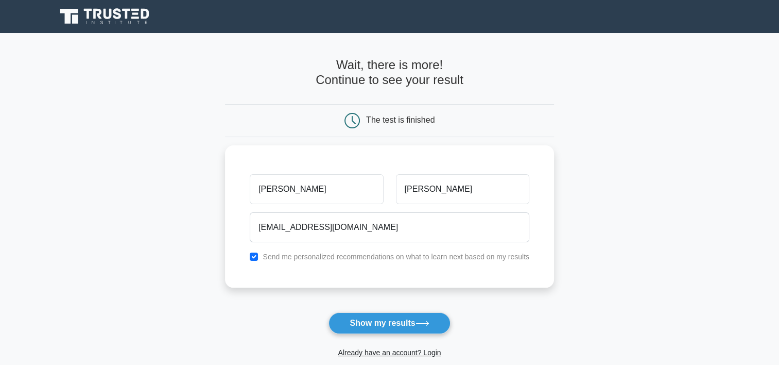
click at [397, 335] on div "Already have an account? Login" at bounding box center [389, 346] width 329 height 25
click at [410, 327] on button "Show my results" at bounding box center [389, 323] width 122 height 22
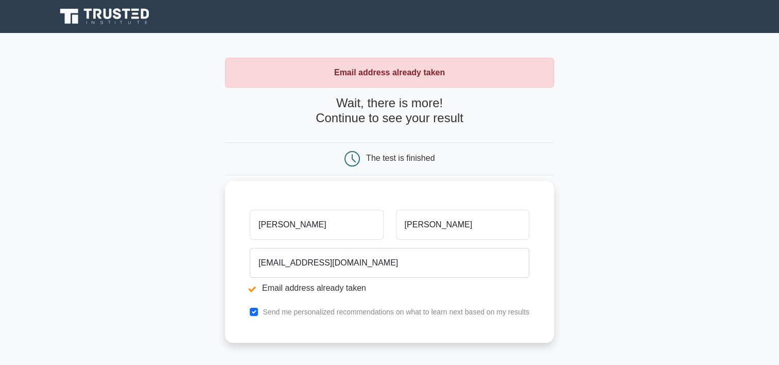
click at [259, 315] on div "Send me personalized recommendations on what to learn next based on my results" at bounding box center [390, 311] width 292 height 12
click at [255, 313] on input "checkbox" at bounding box center [254, 311] width 8 height 8
checkbox input "false"
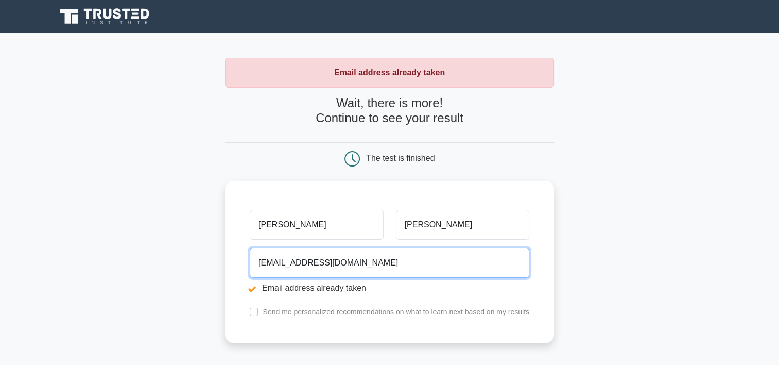
click at [375, 264] on input "[EMAIL_ADDRESS][DOMAIN_NAME]" at bounding box center [390, 263] width 280 height 30
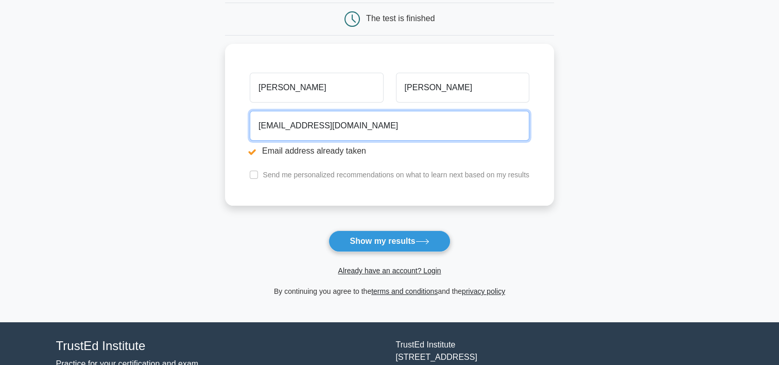
scroll to position [146, 0]
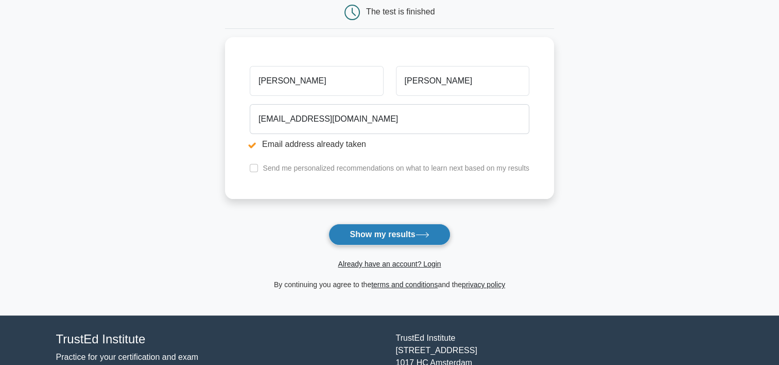
click at [411, 234] on button "Show my results" at bounding box center [389, 234] width 122 height 22
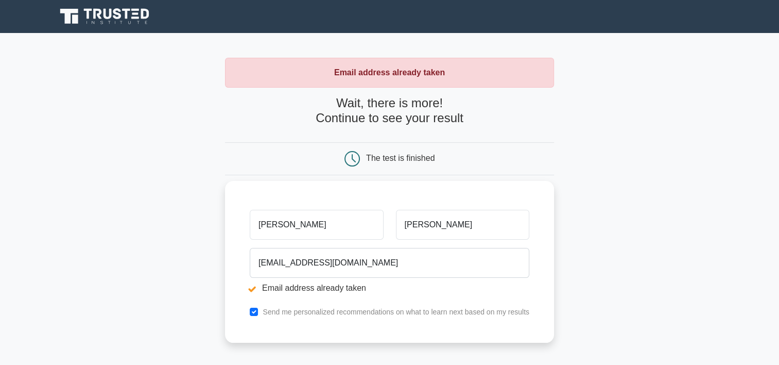
click at [311, 226] on input "[PERSON_NAME]" at bounding box center [316, 225] width 133 height 30
click at [264, 223] on input "[PERSON_NAME]" at bounding box center [316, 225] width 133 height 30
click at [261, 224] on input "[PERSON_NAME]" at bounding box center [316, 225] width 133 height 30
type input "[PERSON_NAME]"
click at [408, 223] on input "[PERSON_NAME]" at bounding box center [462, 225] width 133 height 30
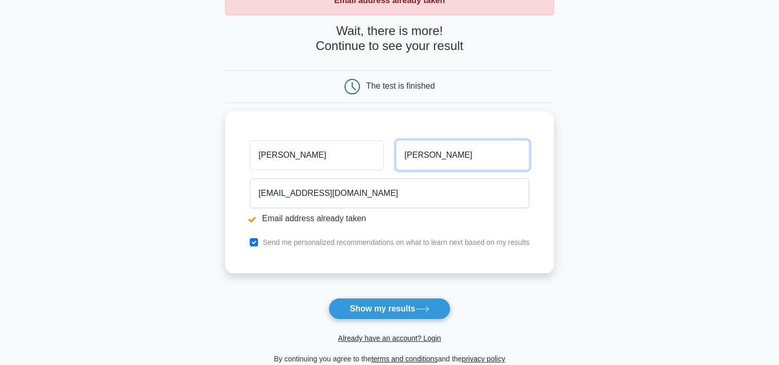
scroll to position [95, 0]
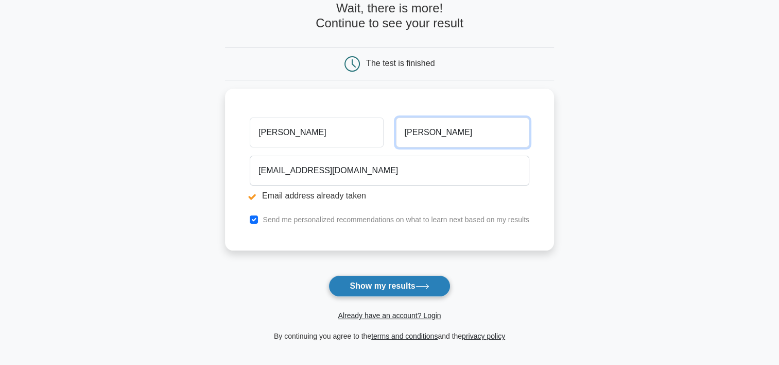
type input "[PERSON_NAME]"
click at [386, 282] on button "Show my results" at bounding box center [389, 286] width 122 height 22
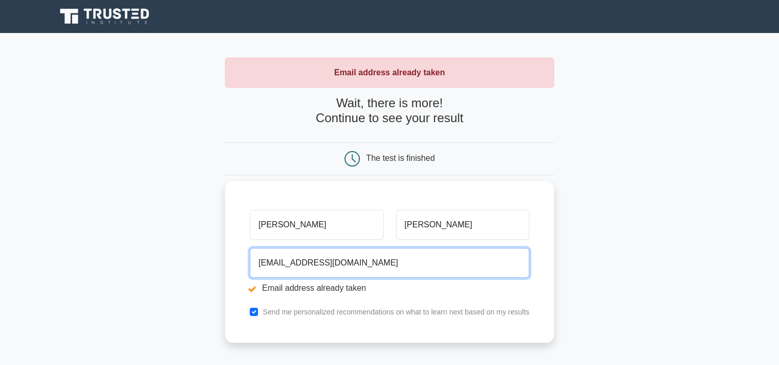
click at [405, 266] on input "[EMAIL_ADDRESS][DOMAIN_NAME]" at bounding box center [390, 263] width 280 height 30
